Goal: Task Accomplishment & Management: Use online tool/utility

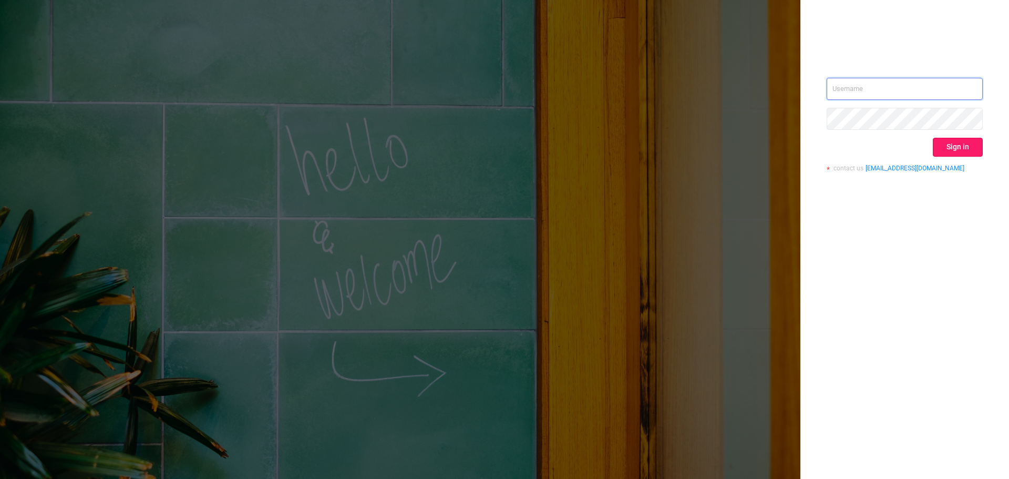
type input "[PERSON_NAME][EMAIL_ADDRESS][DOMAIN_NAME]"
click at [955, 152] on button "Sign in" at bounding box center [957, 147] width 50 height 19
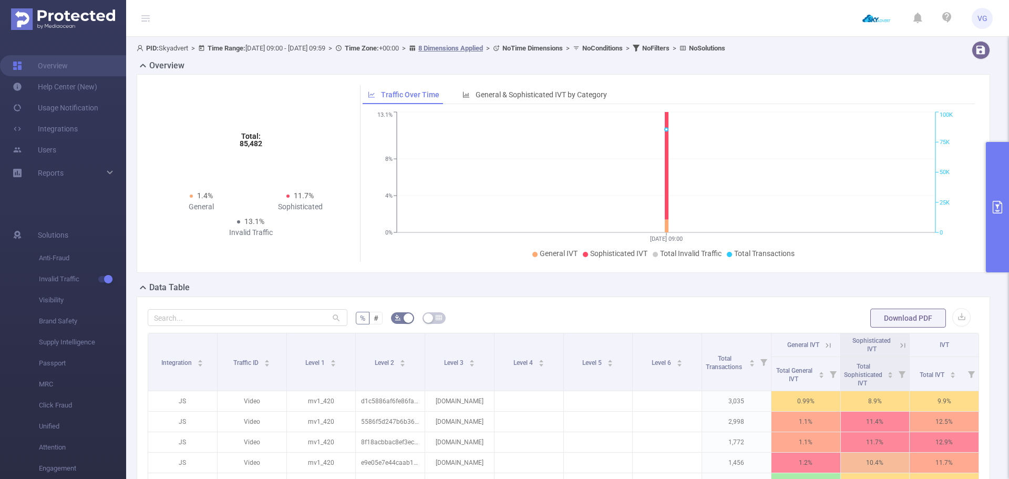
click at [995, 202] on icon "primary" at bounding box center [997, 207] width 13 height 13
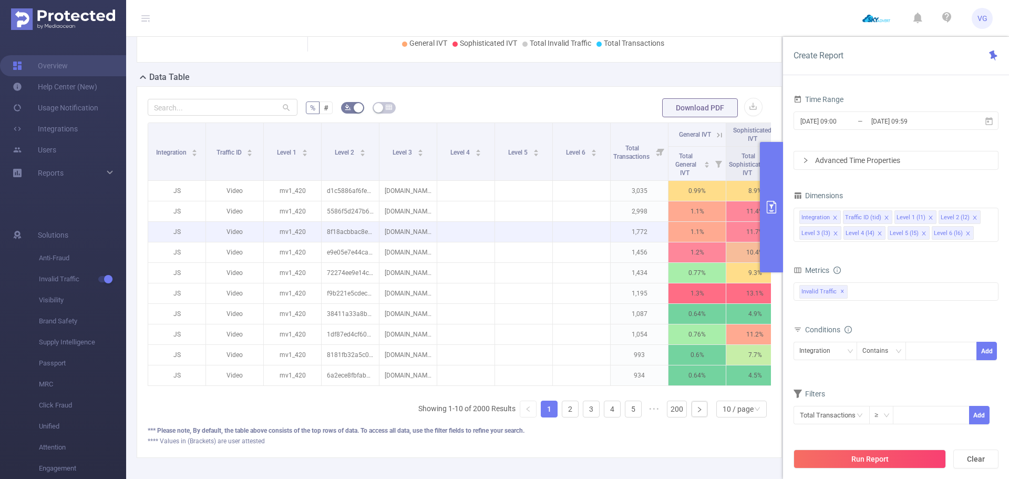
scroll to position [158, 0]
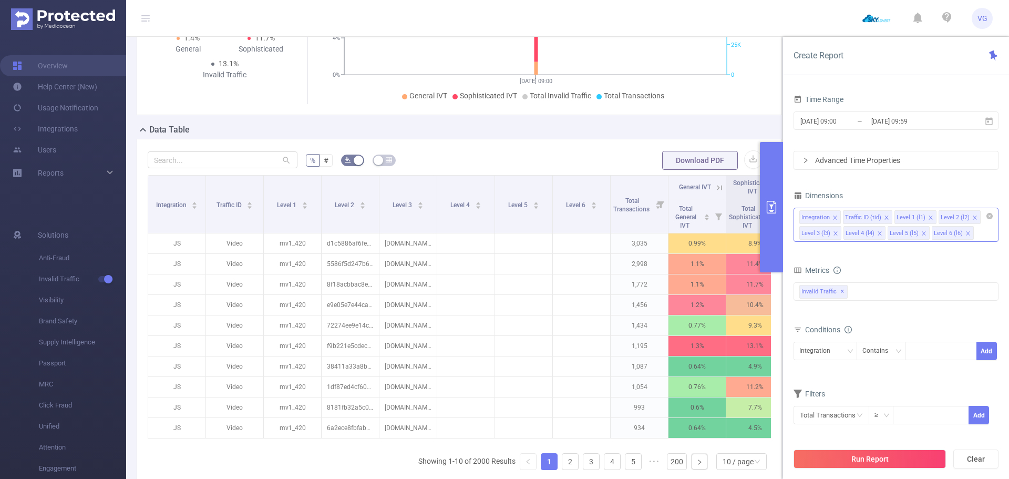
click at [833, 217] on icon "icon: close" at bounding box center [835, 217] width 4 height 4
click at [840, 216] on icon "icon: close" at bounding box center [842, 217] width 5 height 5
click at [840, 216] on div "Level 1 (l1) Level 2 (l2) Level 3 (l3) Level 4 (l4) Level 5 (l5) Level 6 (l6)" at bounding box center [895, 216] width 193 height 17
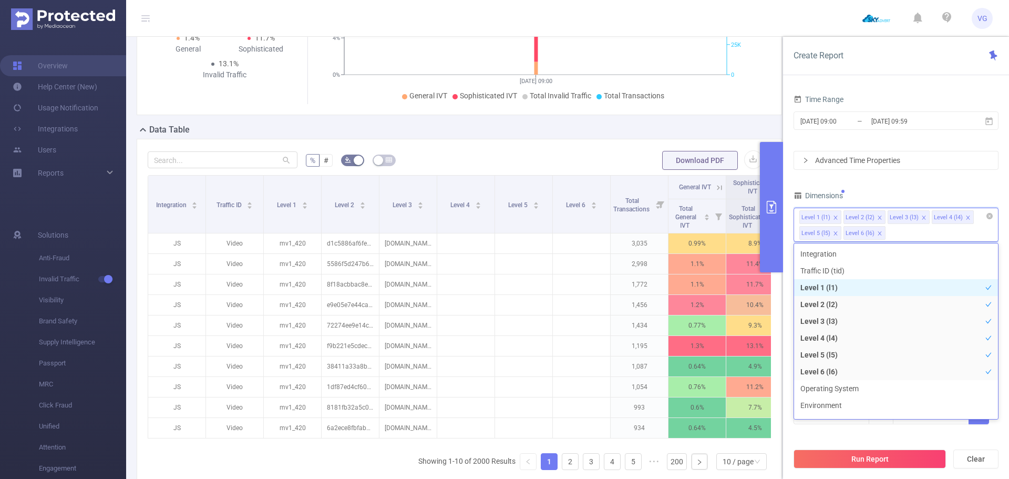
click at [834, 217] on icon "icon: close" at bounding box center [835, 217] width 4 height 4
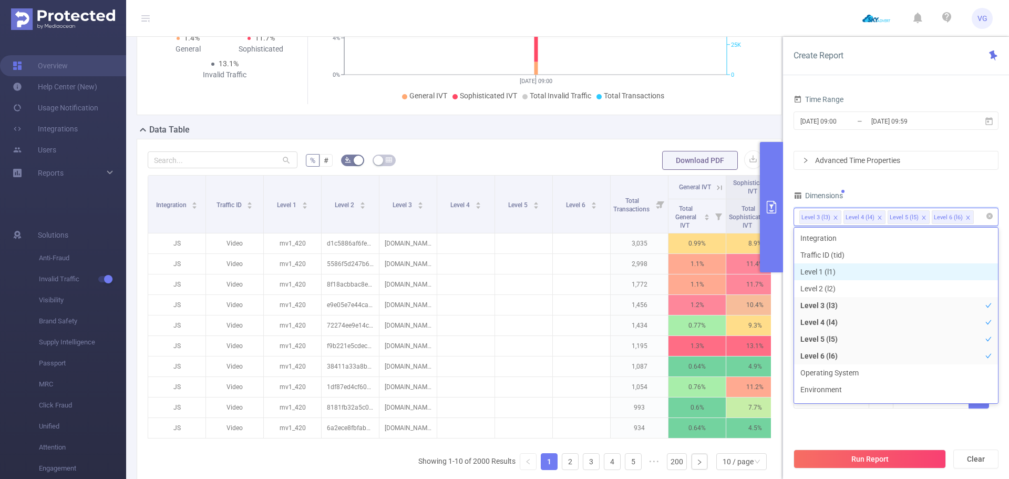
click at [877, 216] on icon "icon: close" at bounding box center [879, 217] width 5 height 5
click at [879, 196] on div "Dimensions" at bounding box center [895, 196] width 205 height 17
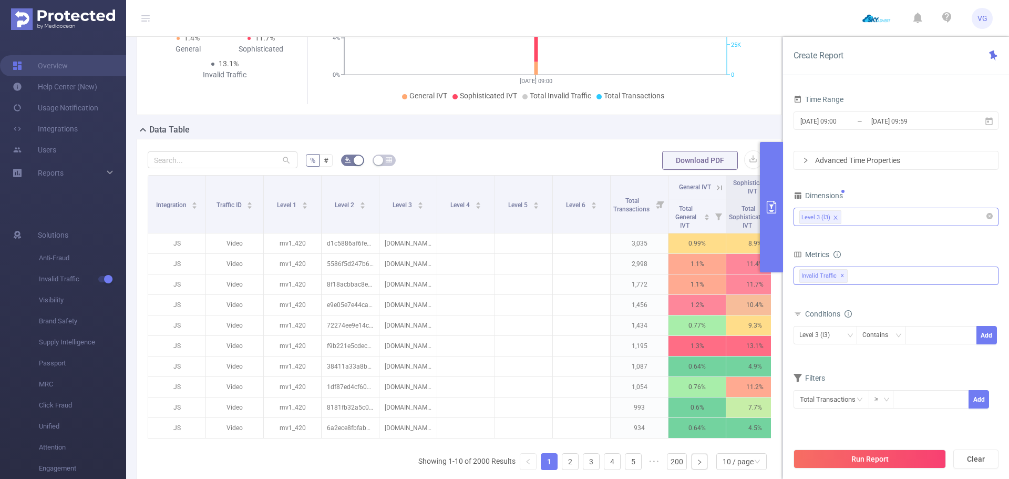
click at [855, 275] on div "Invalid Traffic ✕" at bounding box center [895, 275] width 205 height 18
click at [852, 284] on span "Anti-Fraud" at bounding box center [907, 280] width 180 height 14
click at [876, 234] on form "Dimensions Level 3 (l3) Metrics bp_total bp_adult bp_arms bp_crime bp_death_inj…" at bounding box center [895, 305] width 205 height 234
click at [866, 461] on button "Run Report" at bounding box center [869, 458] width 152 height 19
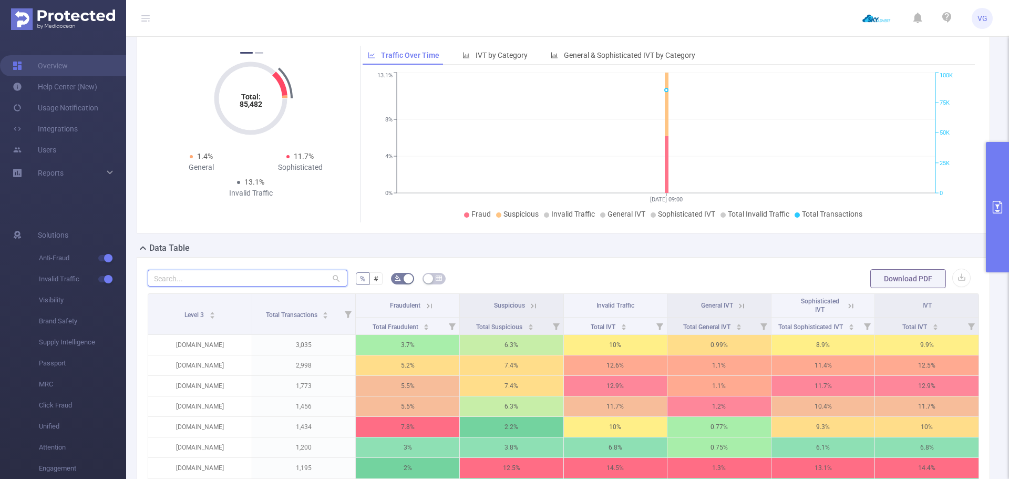
click at [291, 280] on input "text" at bounding box center [248, 278] width 200 height 17
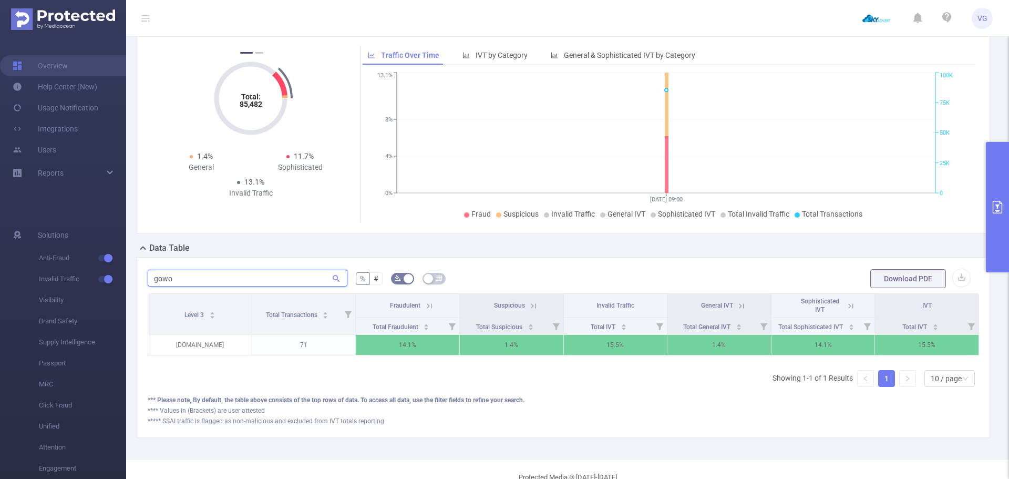
type input "gowo"
